Goal: Task Accomplishment & Management: Manage account settings

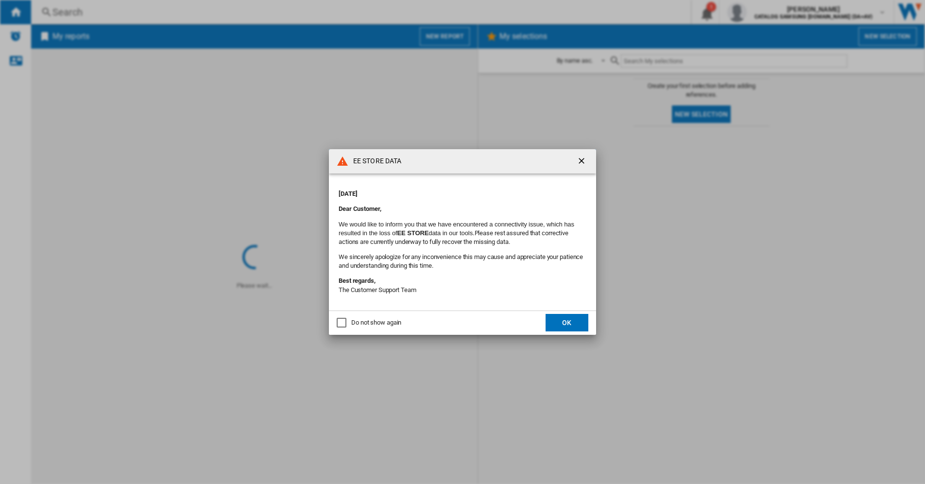
click at [562, 320] on button "OK" at bounding box center [566, 322] width 43 height 17
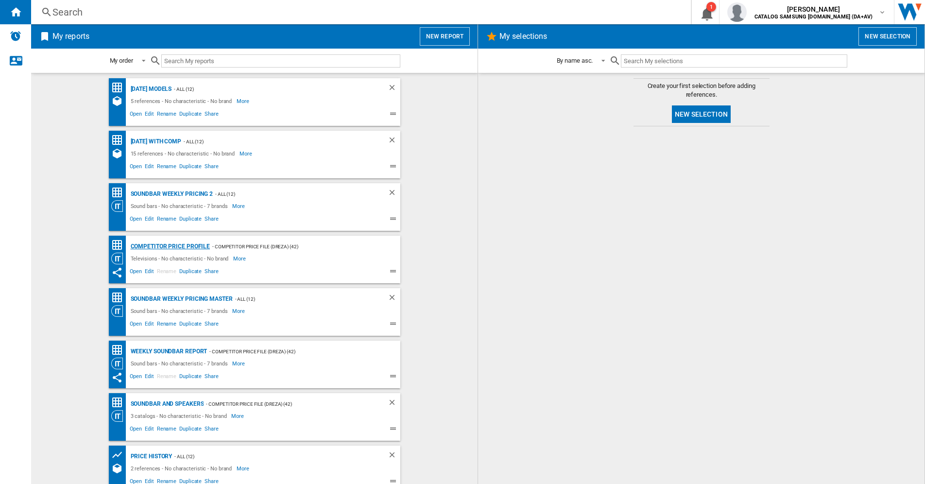
click at [155, 247] on div "Competitor Price Profile" at bounding box center [169, 246] width 82 height 12
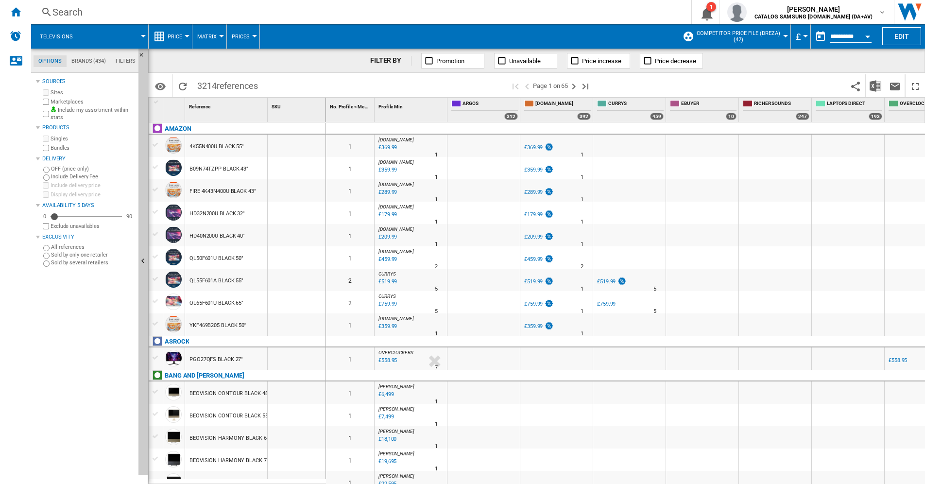
click at [60, 13] on div "Search" at bounding box center [358, 12] width 613 height 14
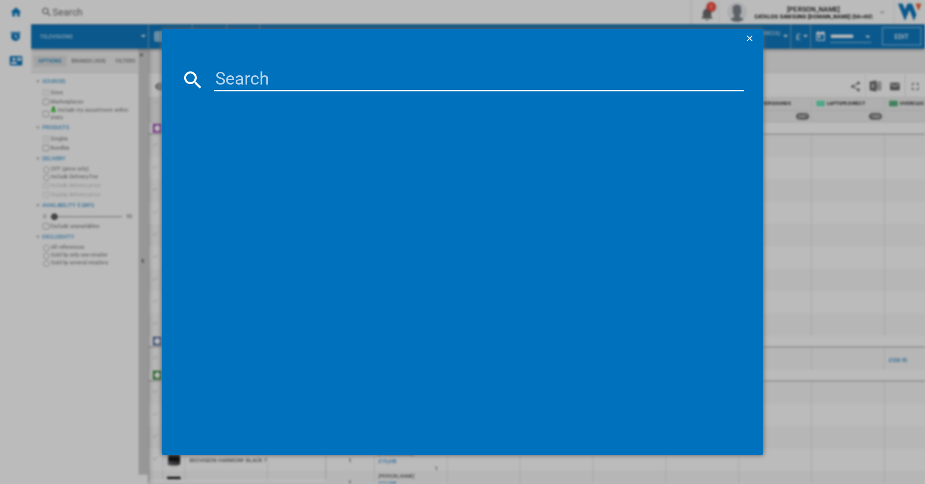
click at [235, 77] on input at bounding box center [478, 79] width 529 height 23
drag, startPoint x: 239, startPoint y: 79, endPoint x: 179, endPoint y: 76, distance: 59.8
click at [179, 76] on md-dialog-content "85 a300 references (0) No results" at bounding box center [462, 252] width 601 height 406
type input "a300"
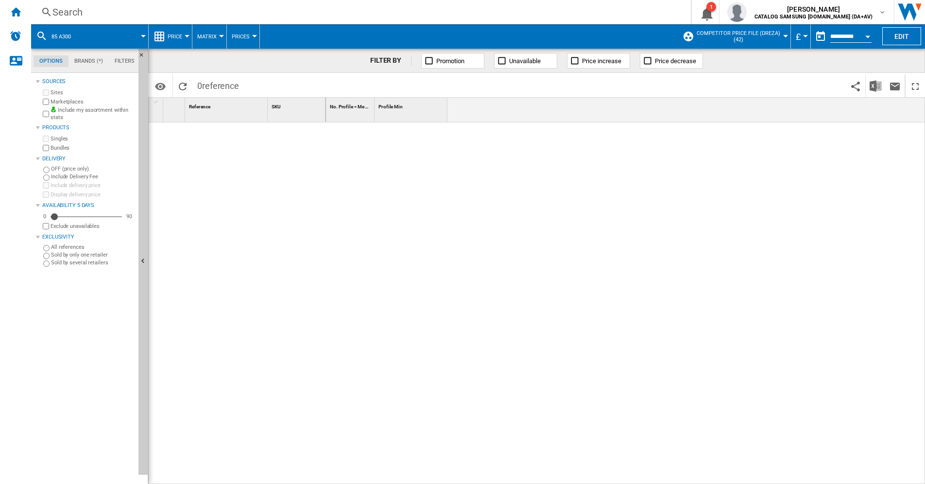
click at [62, 11] on div "Search" at bounding box center [358, 12] width 613 height 14
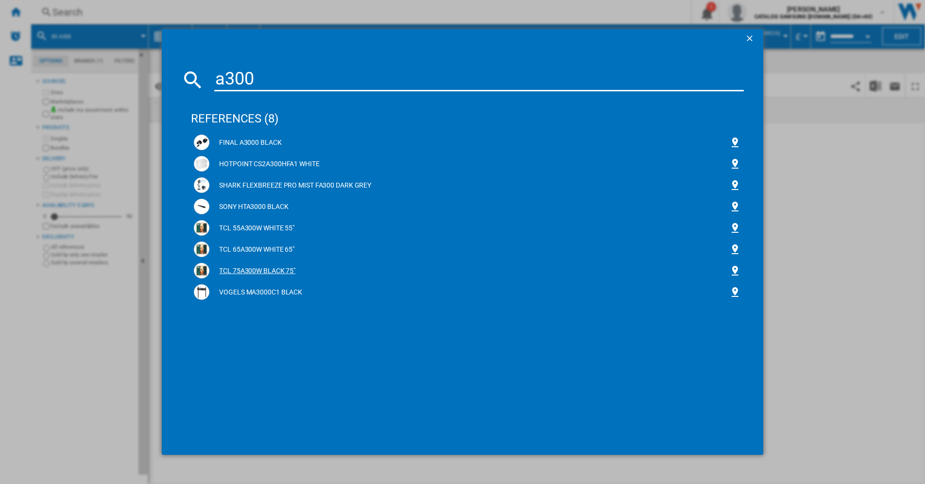
type input "a300"
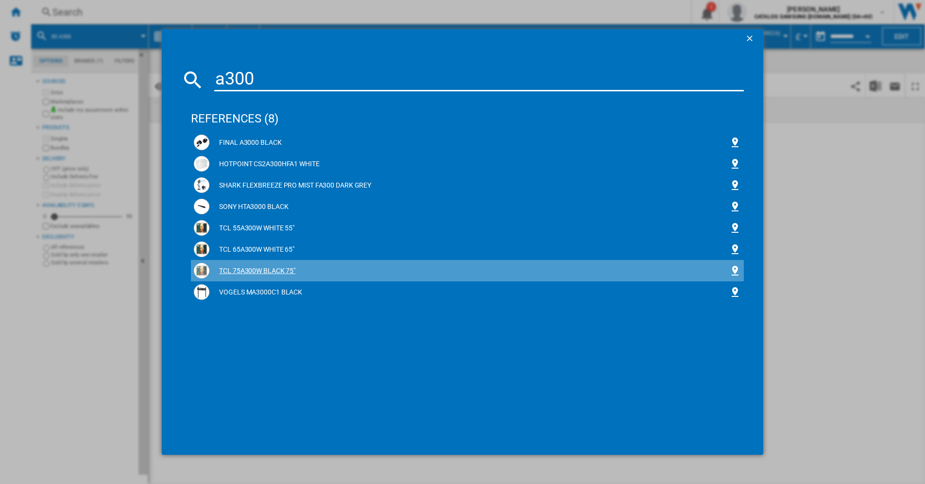
click at [265, 269] on div "TCL 75A300W BLACK 75"" at bounding box center [469, 271] width 520 height 10
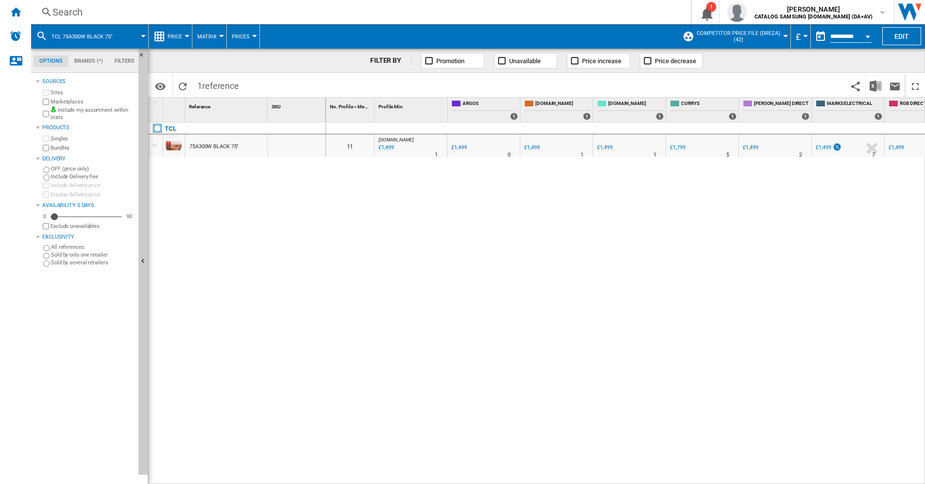
click at [143, 35] on div at bounding box center [143, 36] width 5 height 2
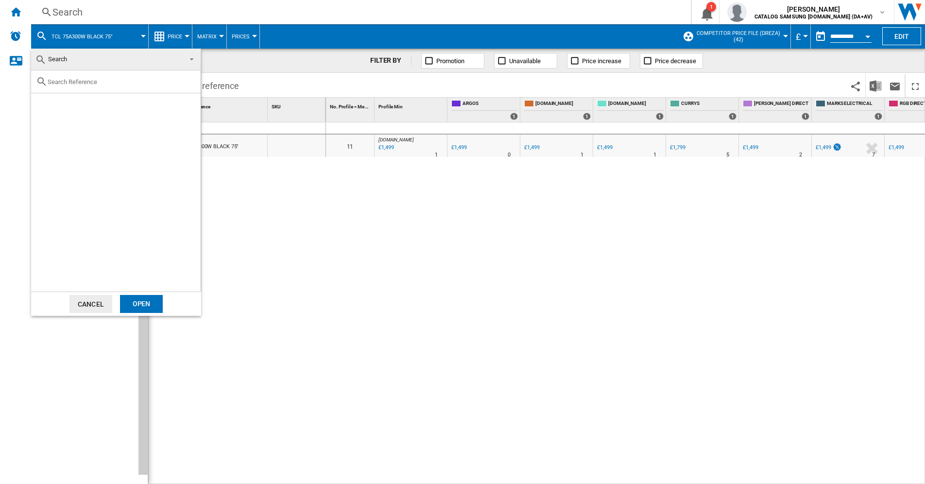
click at [269, 219] on md-backdrop at bounding box center [462, 242] width 925 height 484
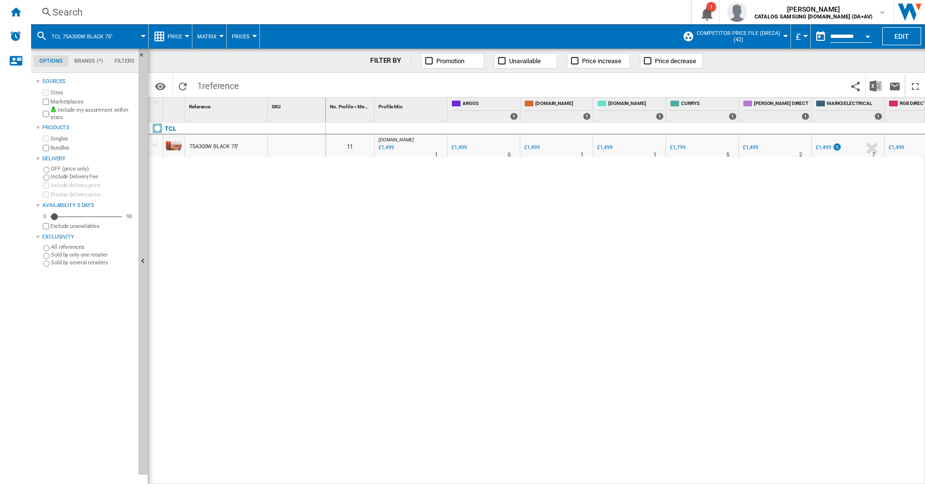
click at [783, 35] on div at bounding box center [785, 36] width 5 height 2
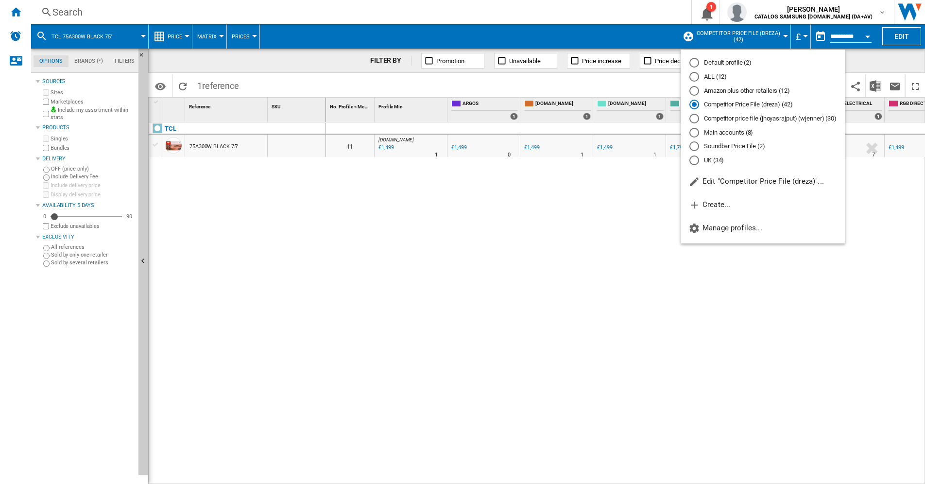
click at [781, 35] on md-backdrop at bounding box center [462, 242] width 925 height 484
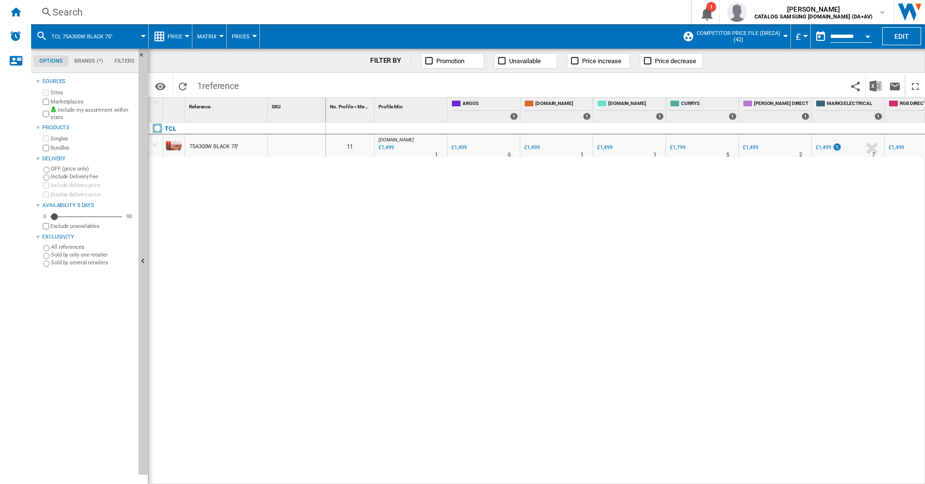
drag, startPoint x: 190, startPoint y: 146, endPoint x: 213, endPoint y: 147, distance: 22.8
click at [213, 147] on div "75A300W BLACK 75"" at bounding box center [213, 147] width 49 height 22
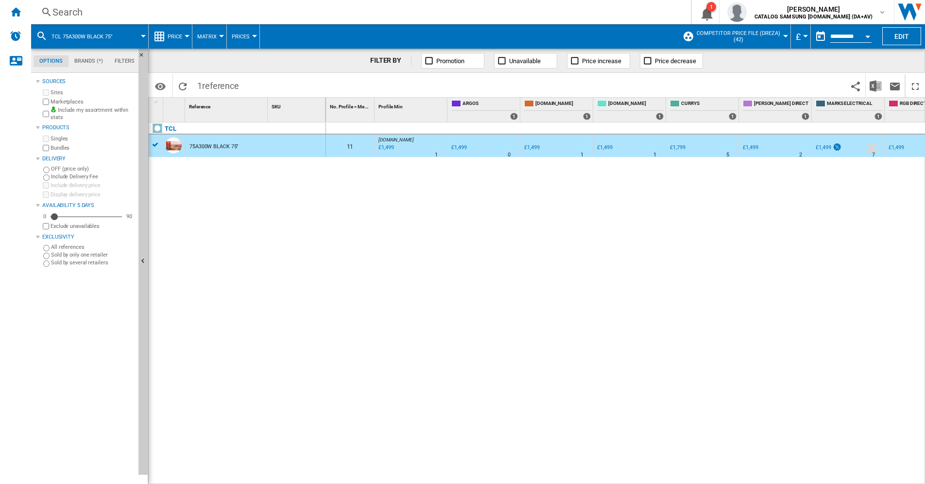
click at [205, 145] on div "75A300W BLACK 75"" at bounding box center [213, 147] width 49 height 22
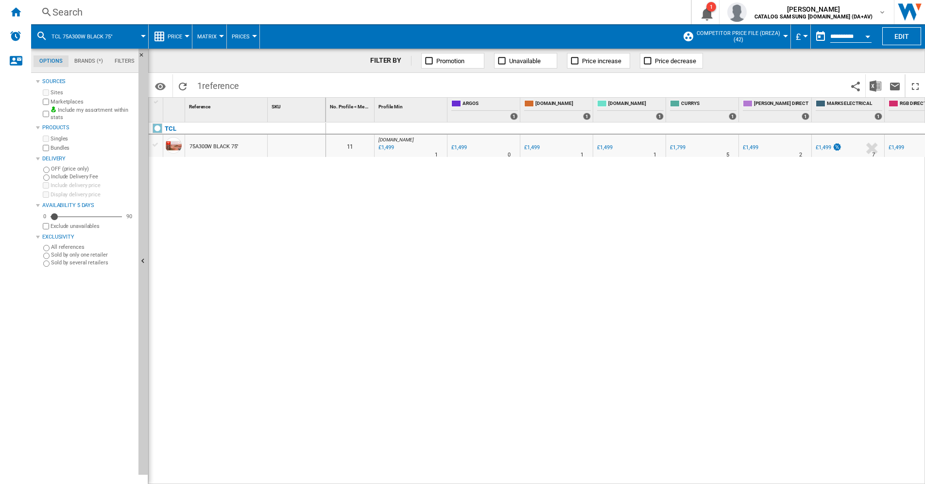
click at [205, 145] on div "75A300W BLACK 75"" at bounding box center [213, 147] width 49 height 22
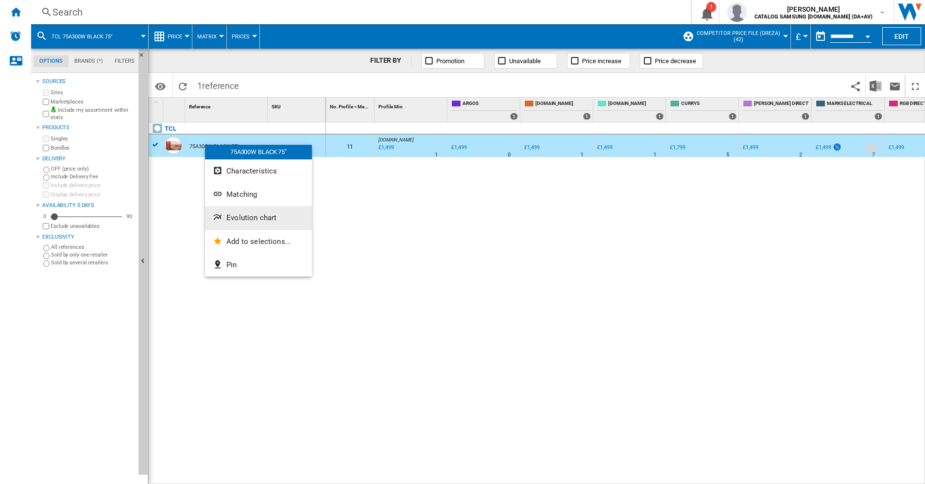
click at [232, 214] on span "Evolution chart" at bounding box center [251, 217] width 50 height 9
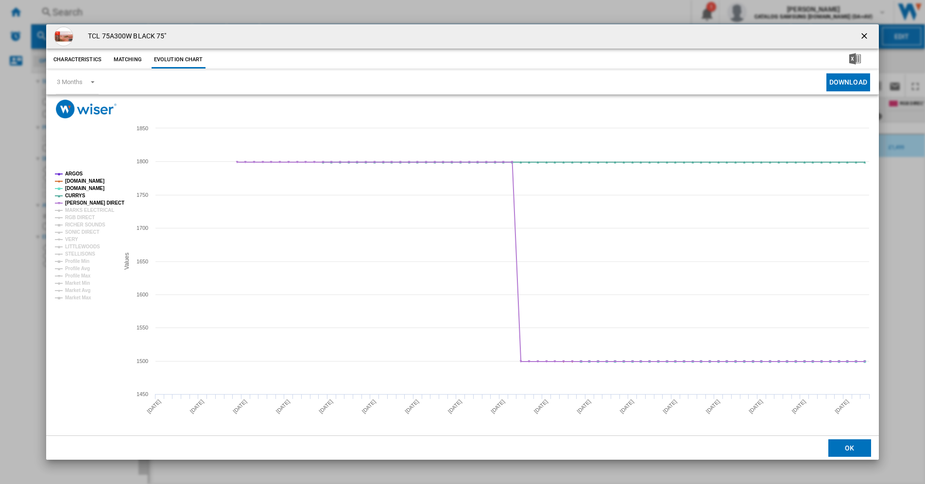
click at [129, 58] on button "Matching" at bounding box center [127, 59] width 43 height 17
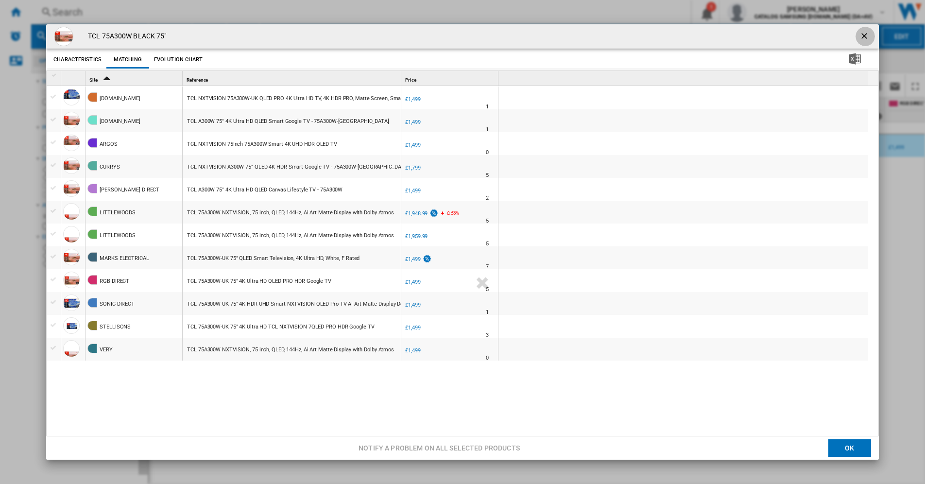
click at [859, 34] on ng-md-icon "getI18NText('BUTTONS.CLOSE_DIALOG')" at bounding box center [865, 37] width 12 height 12
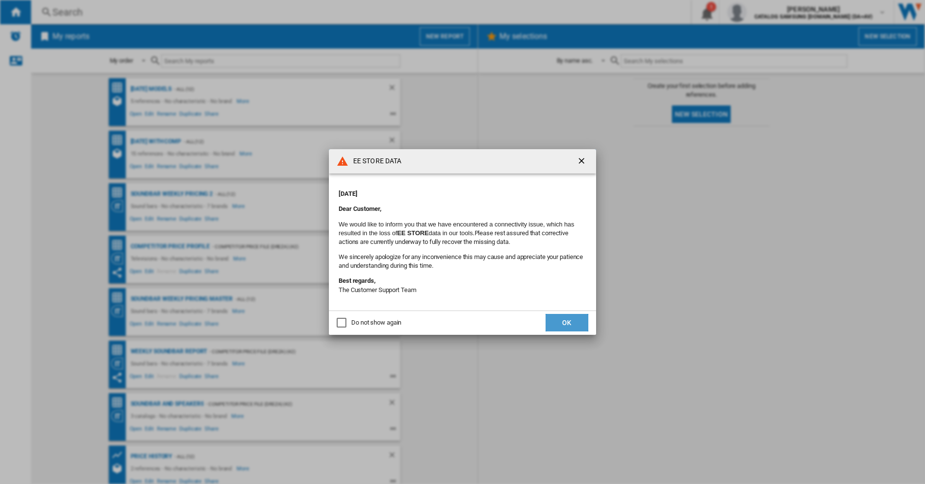
click at [562, 321] on button "OK" at bounding box center [566, 322] width 43 height 17
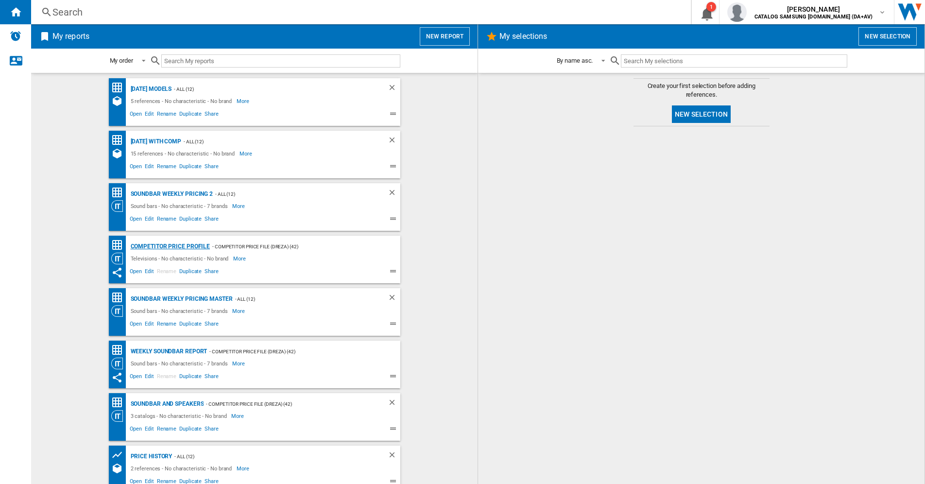
click at [152, 247] on div "Competitor Price Profile" at bounding box center [169, 246] width 82 height 12
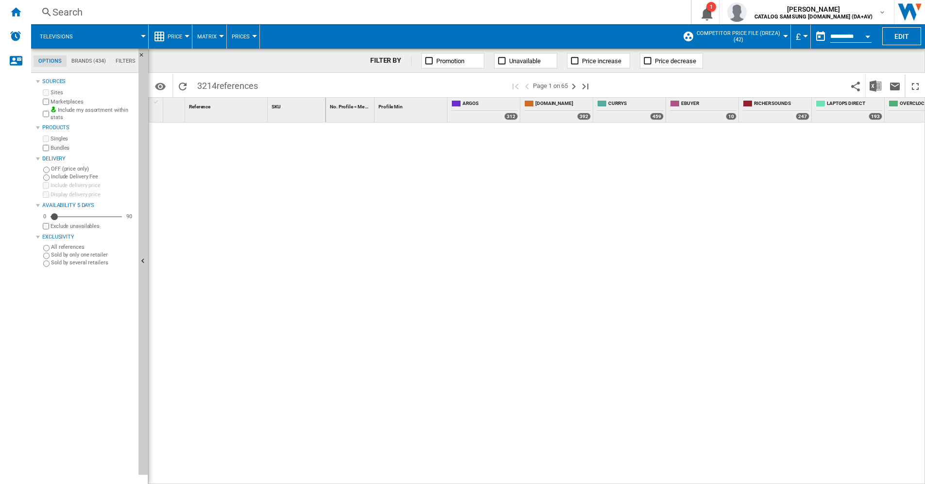
click at [773, 36] on span "Competitor Price File (dreza) (42)" at bounding box center [738, 36] width 85 height 13
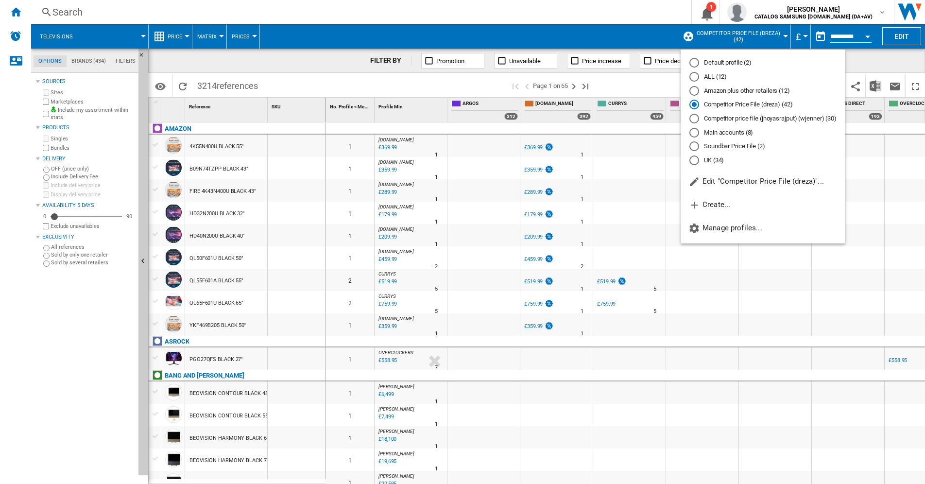
click at [773, 36] on md-backdrop at bounding box center [462, 242] width 925 height 484
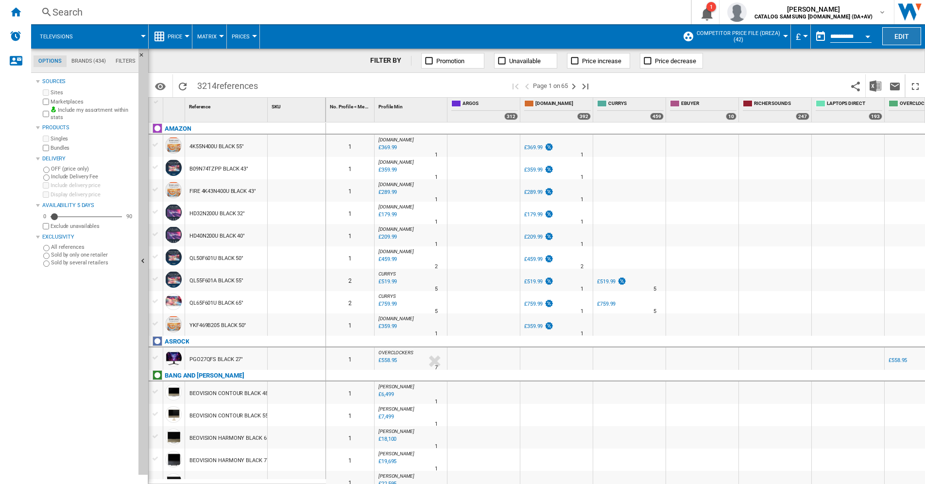
click at [898, 37] on button "Edit" at bounding box center [901, 36] width 39 height 18
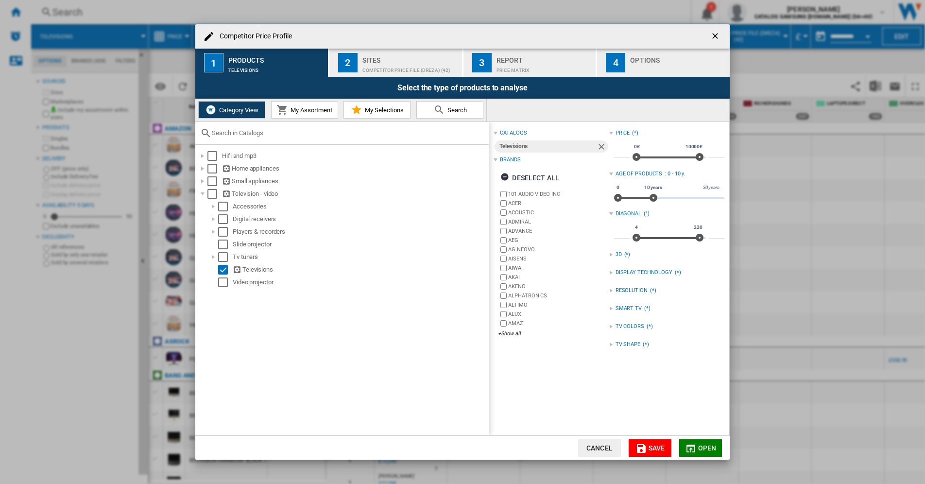
click at [381, 52] on div "Sites" at bounding box center [410, 57] width 96 height 10
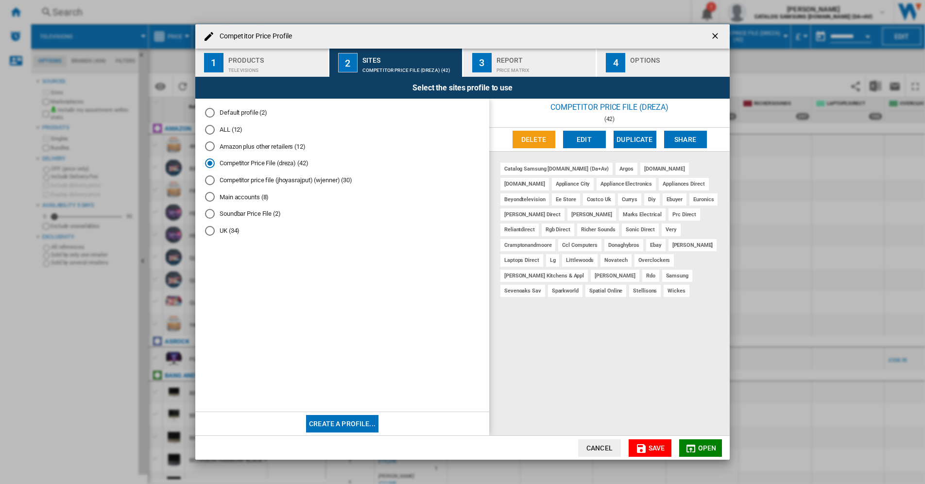
click at [585, 136] on button "Edit" at bounding box center [584, 139] width 43 height 17
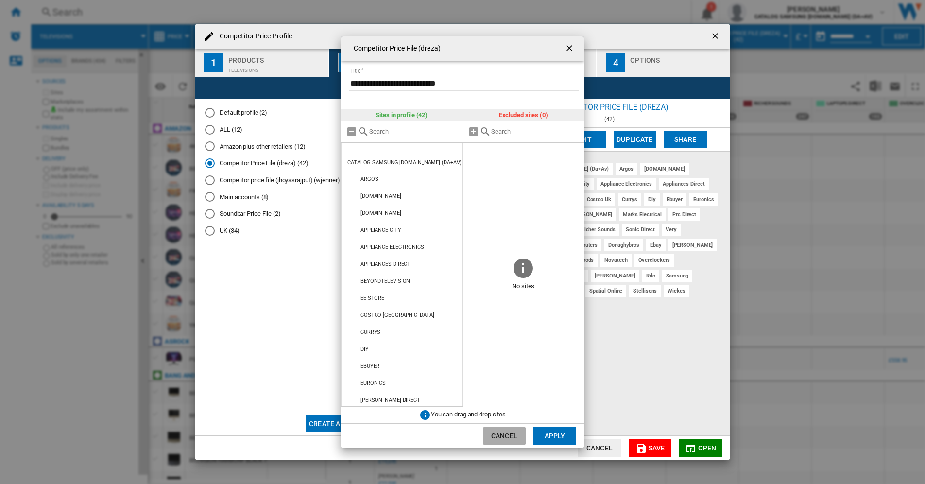
click at [514, 436] on button "Cancel" at bounding box center [504, 435] width 43 height 17
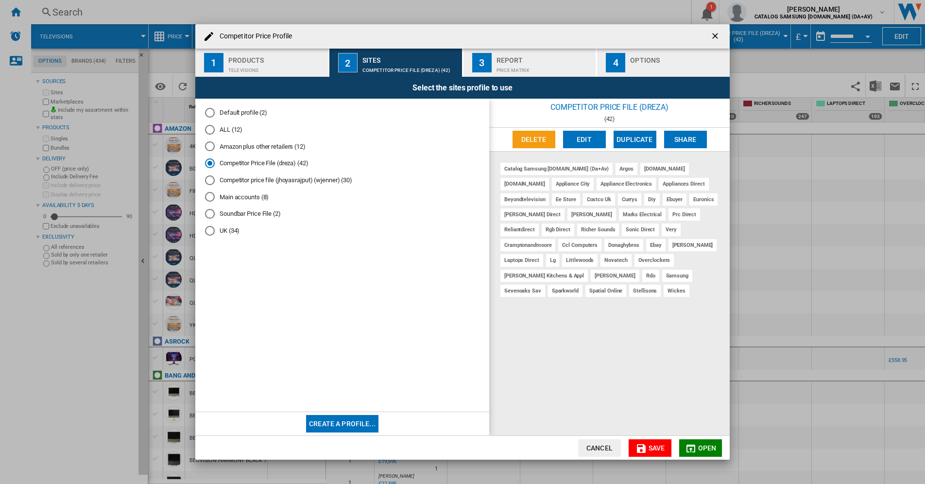
click at [206, 229] on div "UK (34)" at bounding box center [210, 231] width 10 height 10
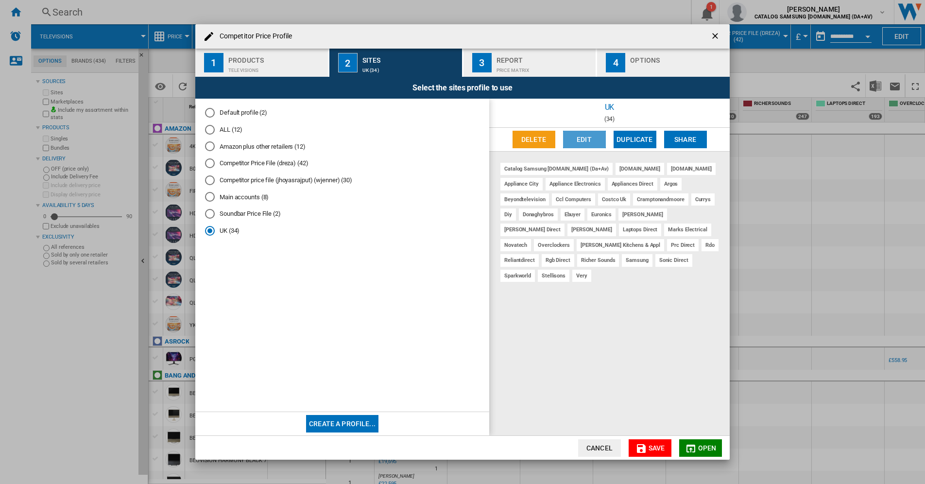
click at [584, 139] on button "Edit" at bounding box center [584, 139] width 43 height 17
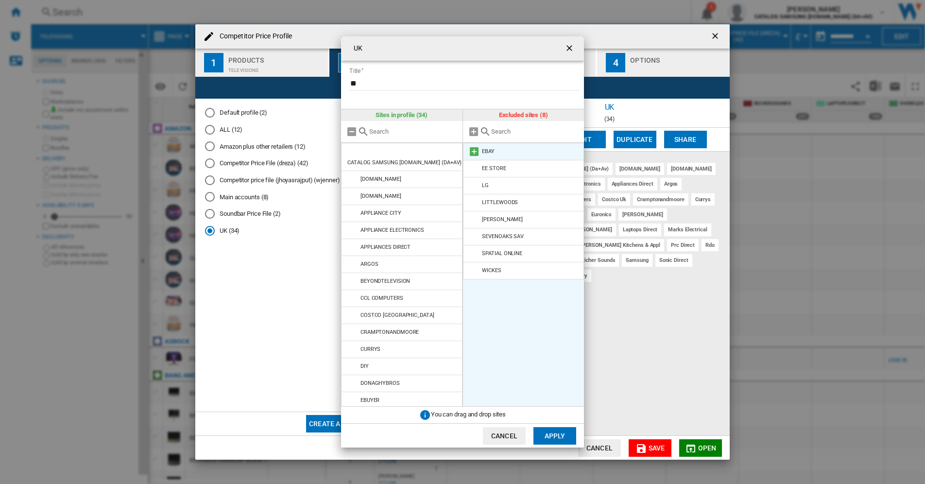
click at [473, 151] on md-icon "UK Title ..." at bounding box center [474, 152] width 12 height 12
click at [474, 150] on md-icon "UK Title ..." at bounding box center [474, 152] width 12 height 12
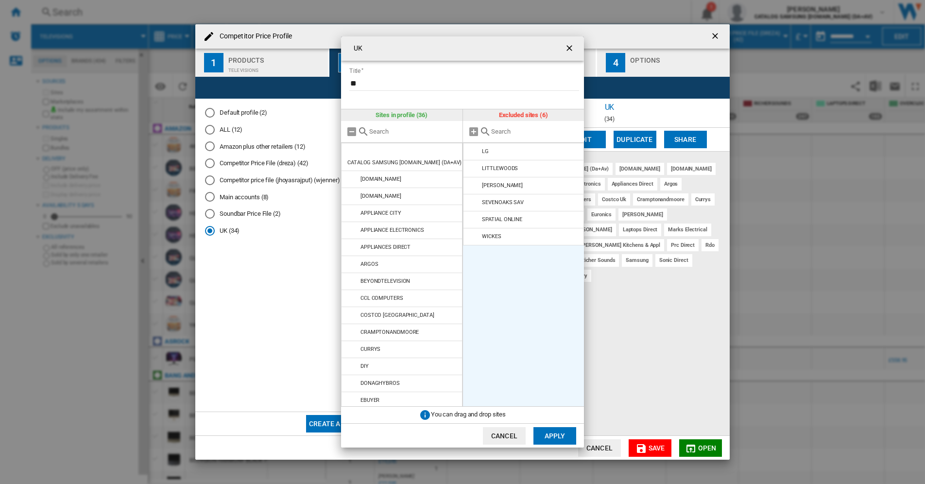
click at [474, 150] on md-icon "UK Title ..." at bounding box center [474, 152] width 12 height 12
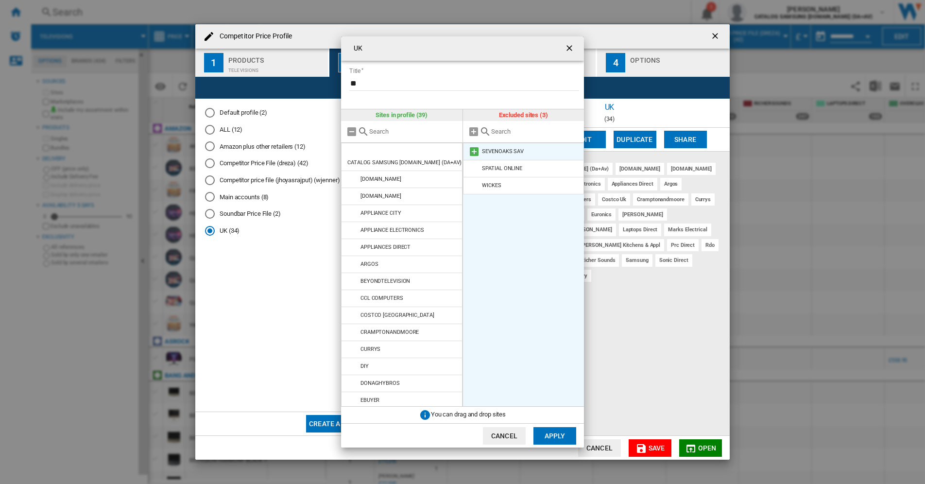
click at [473, 150] on md-icon "UK Title ..." at bounding box center [474, 152] width 12 height 12
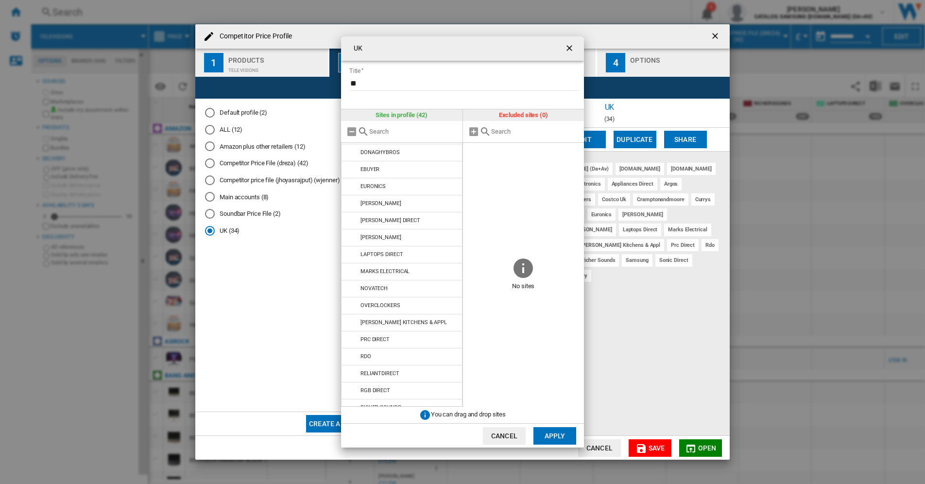
scroll to position [234, 0]
click at [569, 49] on ng-md-icon "getI18NText('BUTTONS.CLOSE_DIALOG')" at bounding box center [570, 49] width 12 height 12
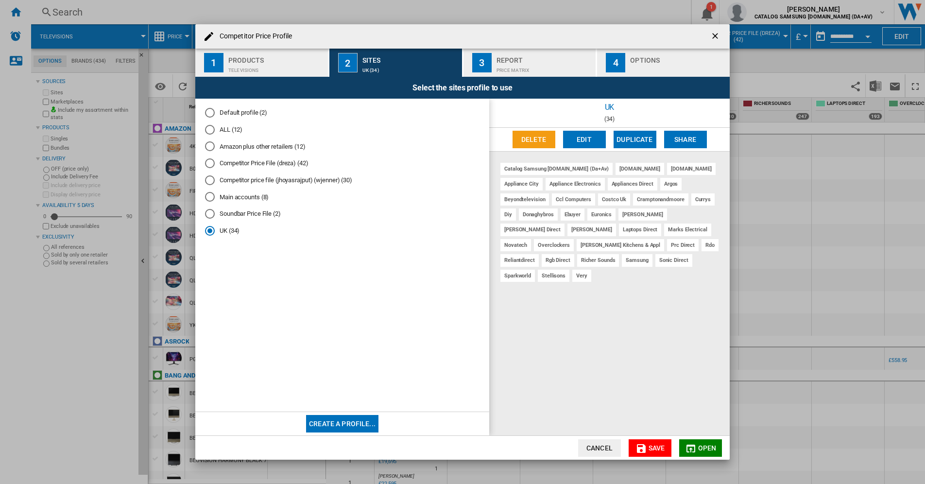
click at [719, 37] on ng-md-icon "getI18NText('BUTTONS.CLOSE_DIALOG')" at bounding box center [716, 37] width 12 height 12
